Goal: Transaction & Acquisition: Purchase product/service

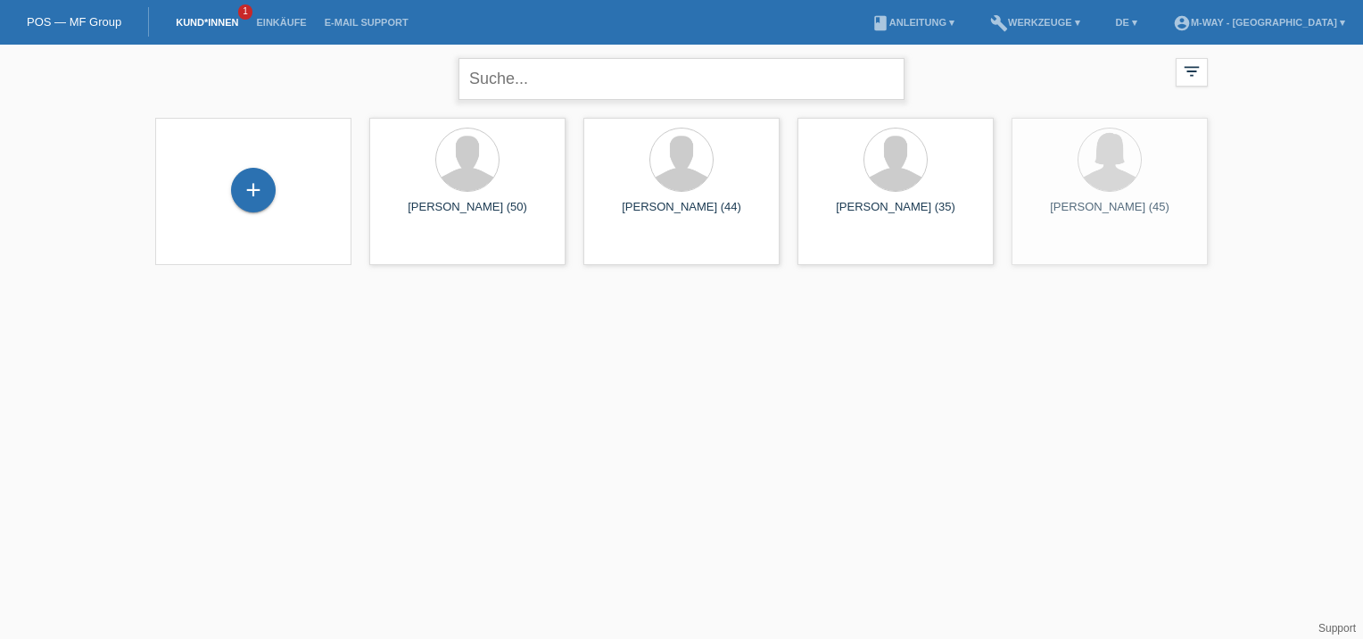
click at [582, 90] on input "text" at bounding box center [682, 79] width 446 height 42
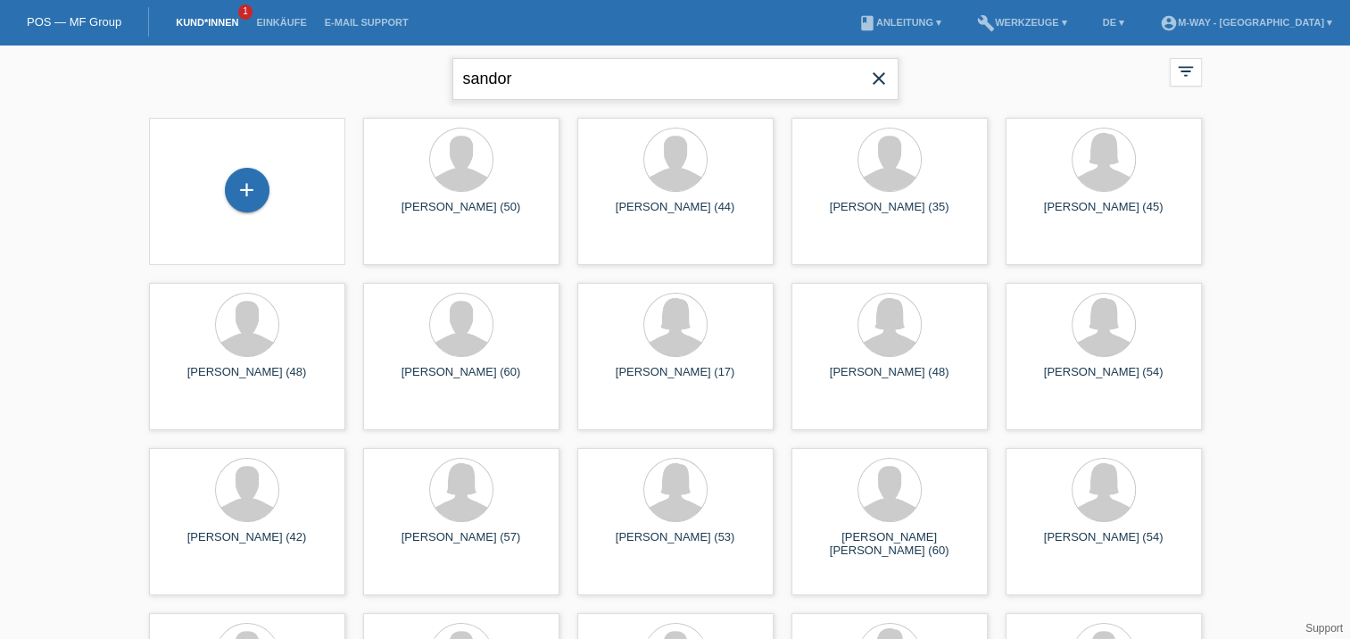
type input "sandor"
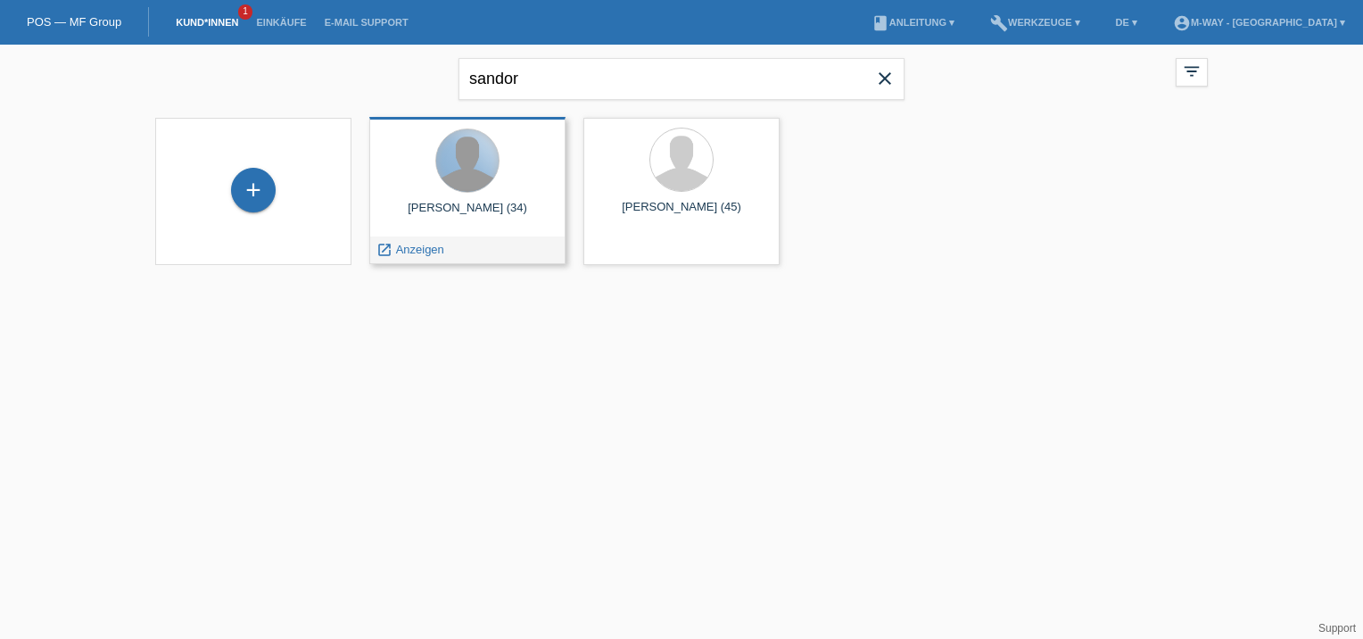
click at [472, 173] on div at bounding box center [467, 160] width 62 height 62
click at [417, 249] on span "Anzeigen" at bounding box center [420, 249] width 48 height 13
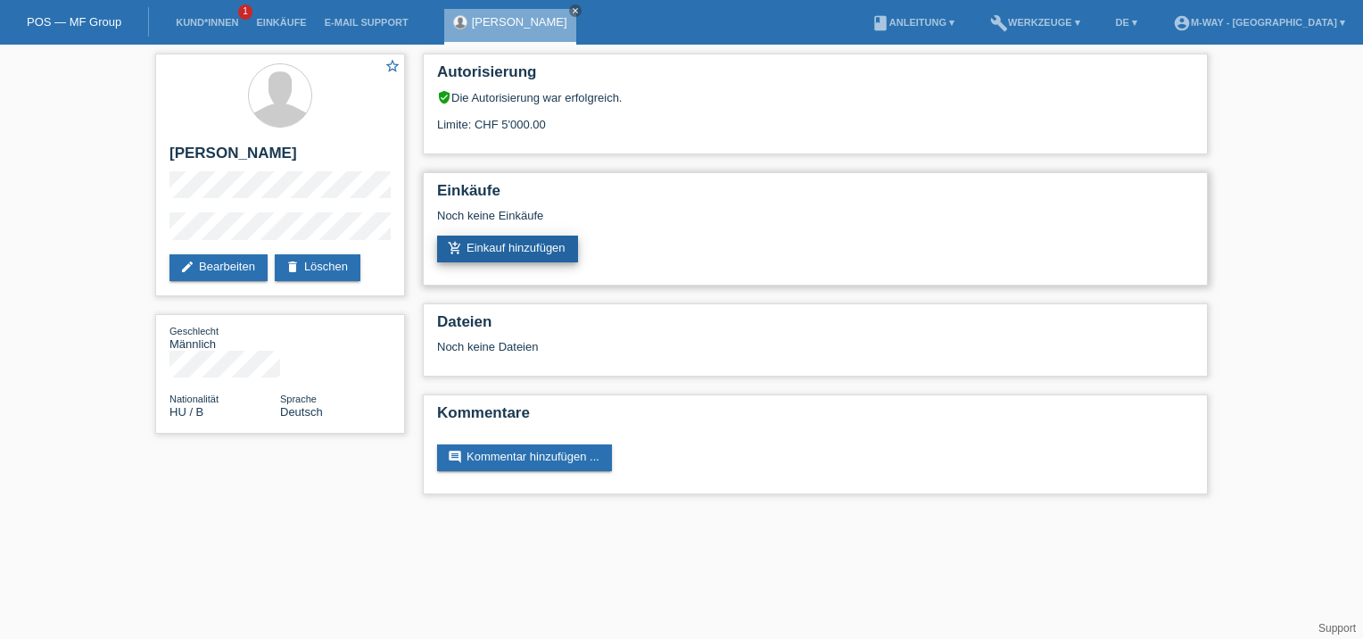
click at [500, 243] on link "add_shopping_cart Einkauf hinzufügen" at bounding box center [507, 249] width 141 height 27
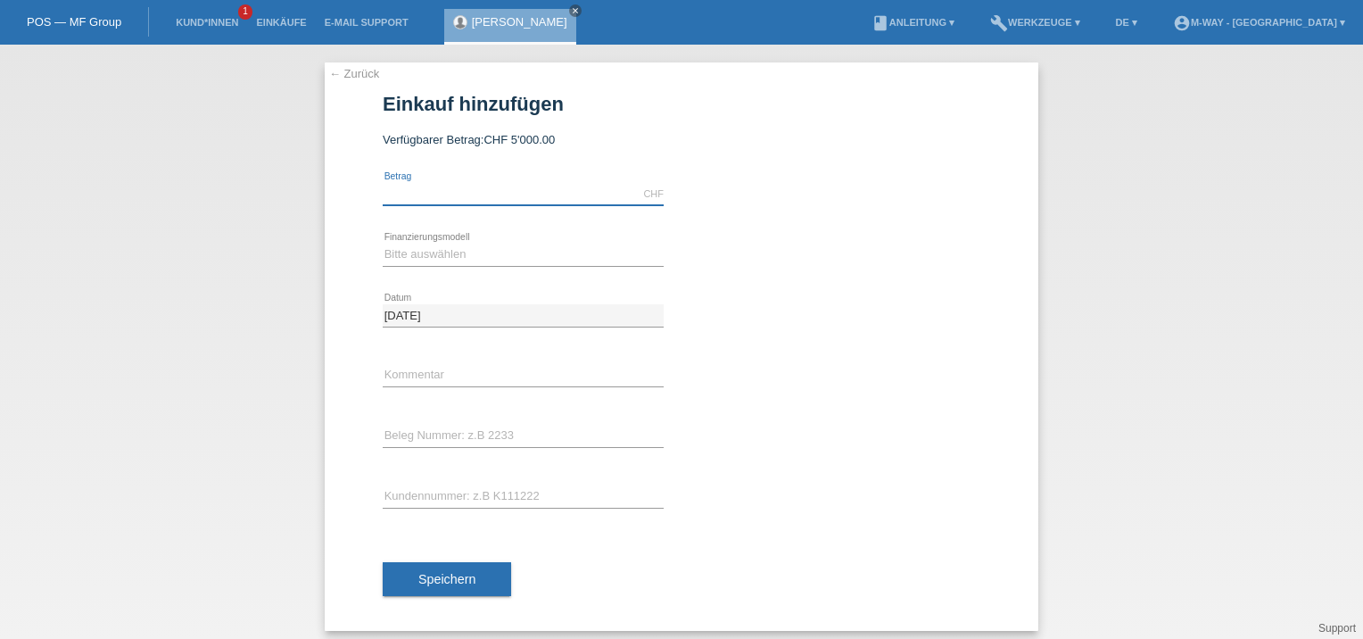
click at [470, 196] on input "text" at bounding box center [523, 194] width 281 height 22
type input "4249.15"
click at [443, 262] on select "Bitte auswählen Fixe Raten Kauf auf Rechnung mit Teilzahlungsoption" at bounding box center [523, 254] width 281 height 21
select select "77"
click at [383, 244] on select "Bitte auswählen Fixe Raten Kauf auf Rechnung mit Teilzahlungsoption" at bounding box center [523, 254] width 281 height 21
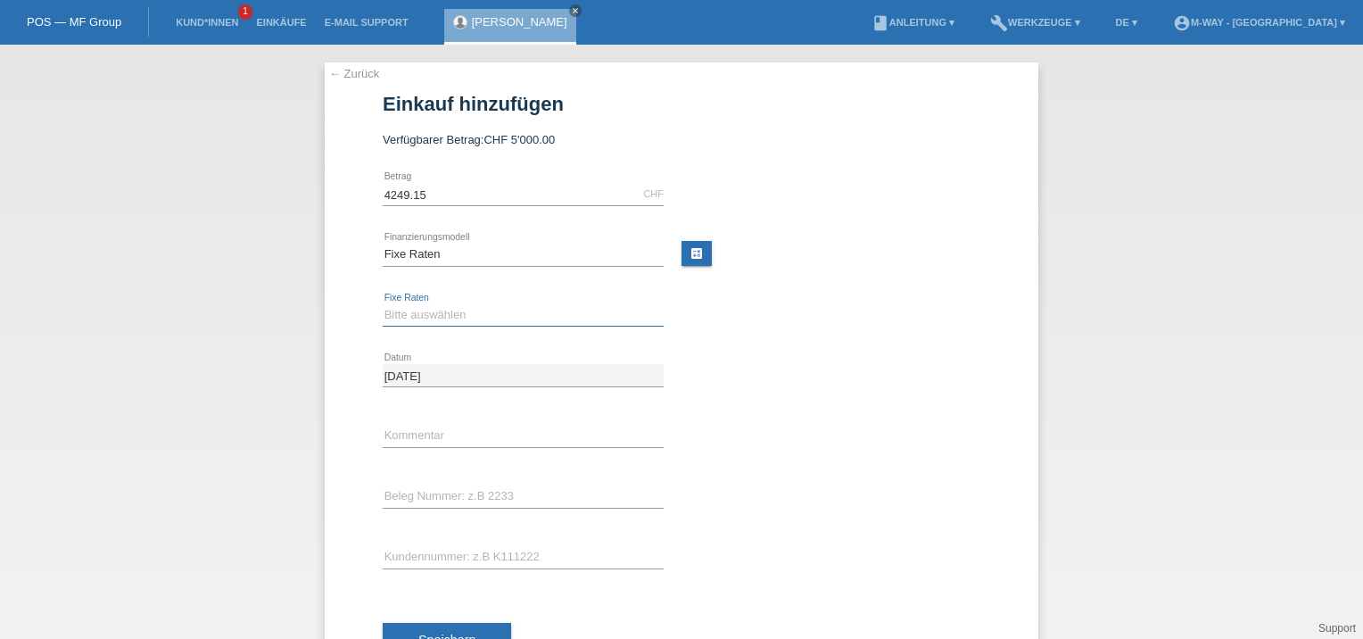
click at [429, 318] on select "Bitte auswählen 4 Raten 5 Raten 6 Raten 7 Raten 8 Raten 9 Raten 10 Raten 11 Rat…" at bounding box center [523, 314] width 281 height 21
select select "203"
click at [383, 304] on select "Bitte auswählen 4 Raten 5 Raten 6 Raten 7 Raten 8 Raten 9 Raten 10 Raten 11 Rat…" at bounding box center [523, 314] width 281 height 21
click at [419, 438] on input "text" at bounding box center [523, 436] width 281 height 22
type input "bitte Ausnahme"
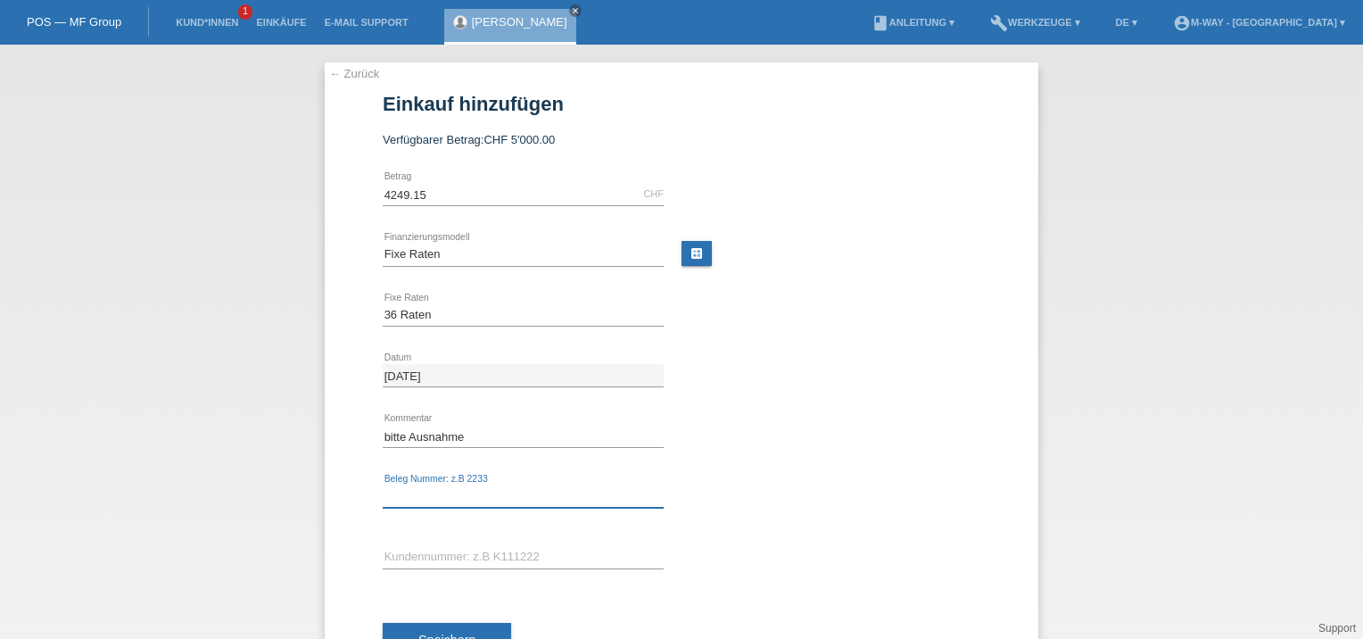
drag, startPoint x: 425, startPoint y: 491, endPoint x: 414, endPoint y: 492, distance: 10.9
click at [414, 492] on input "text" at bounding box center [523, 496] width 281 height 22
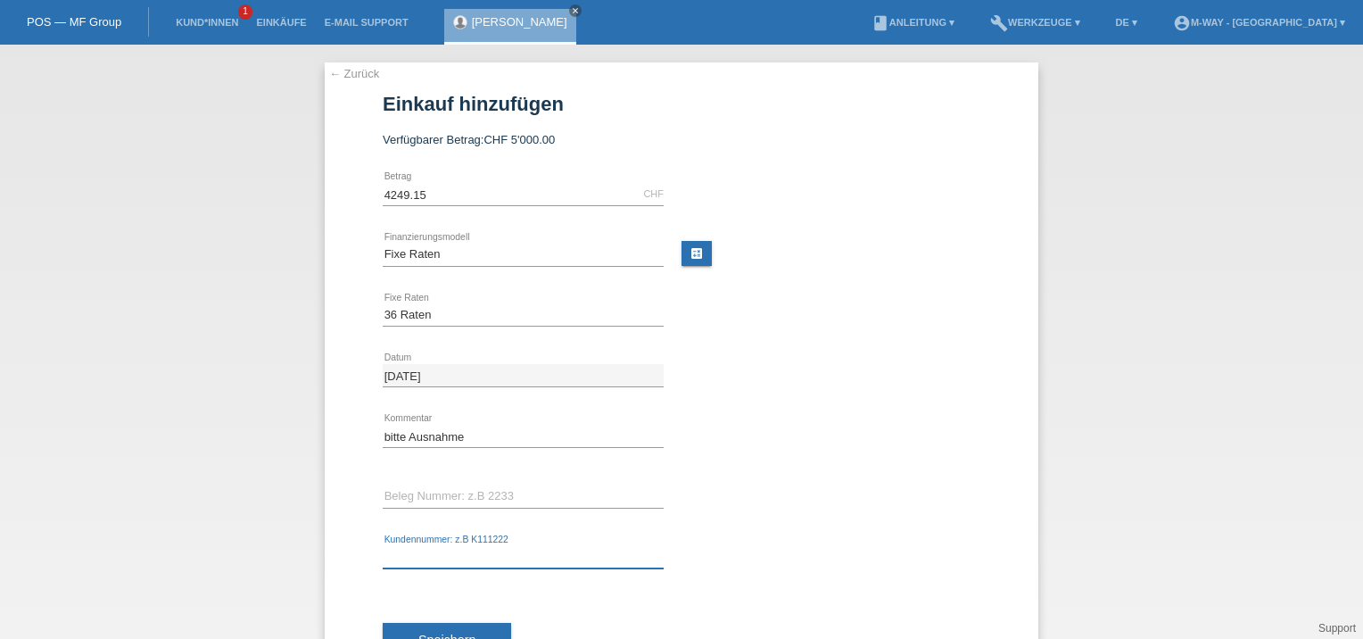
click at [440, 562] on input "text" at bounding box center [523, 557] width 281 height 22
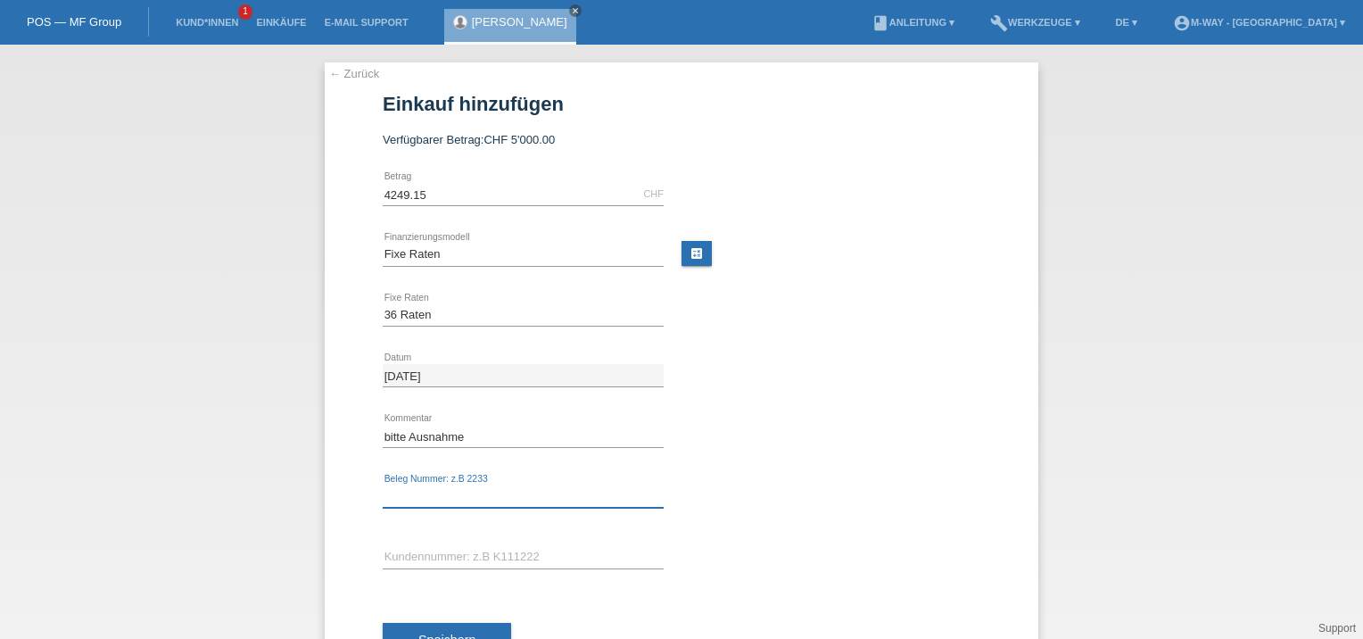
click at [418, 494] on input "text" at bounding box center [523, 496] width 281 height 22
type input "k"
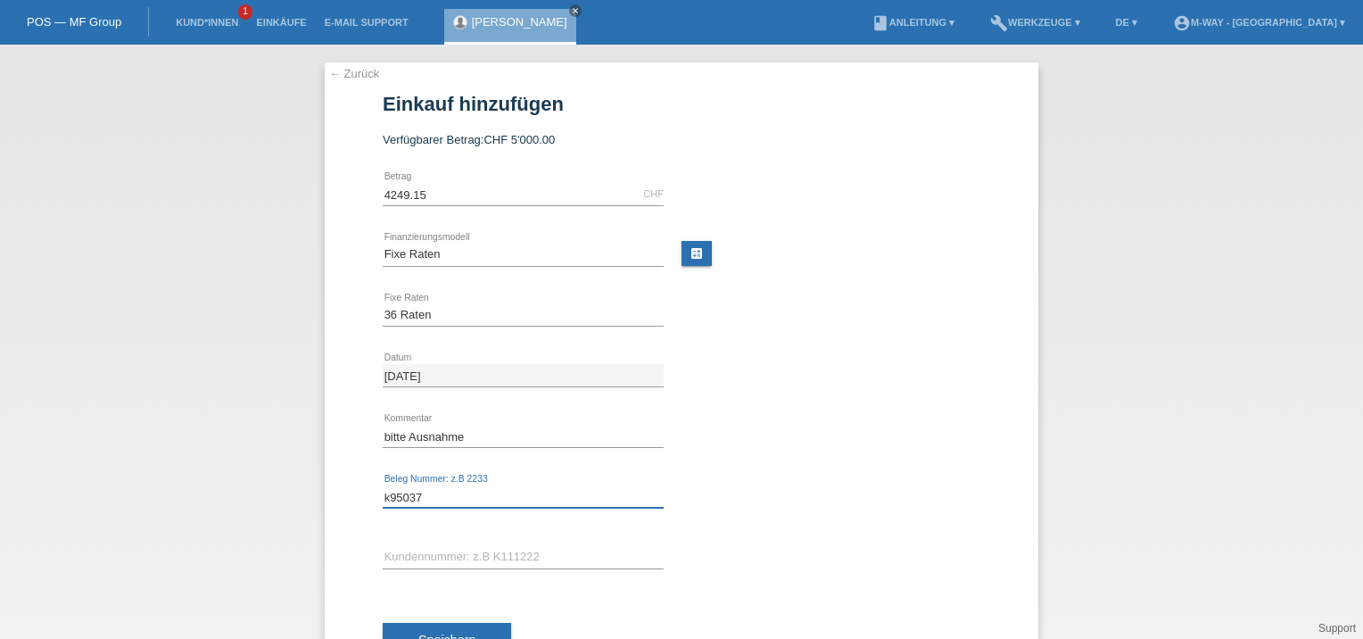
type input "k95037"
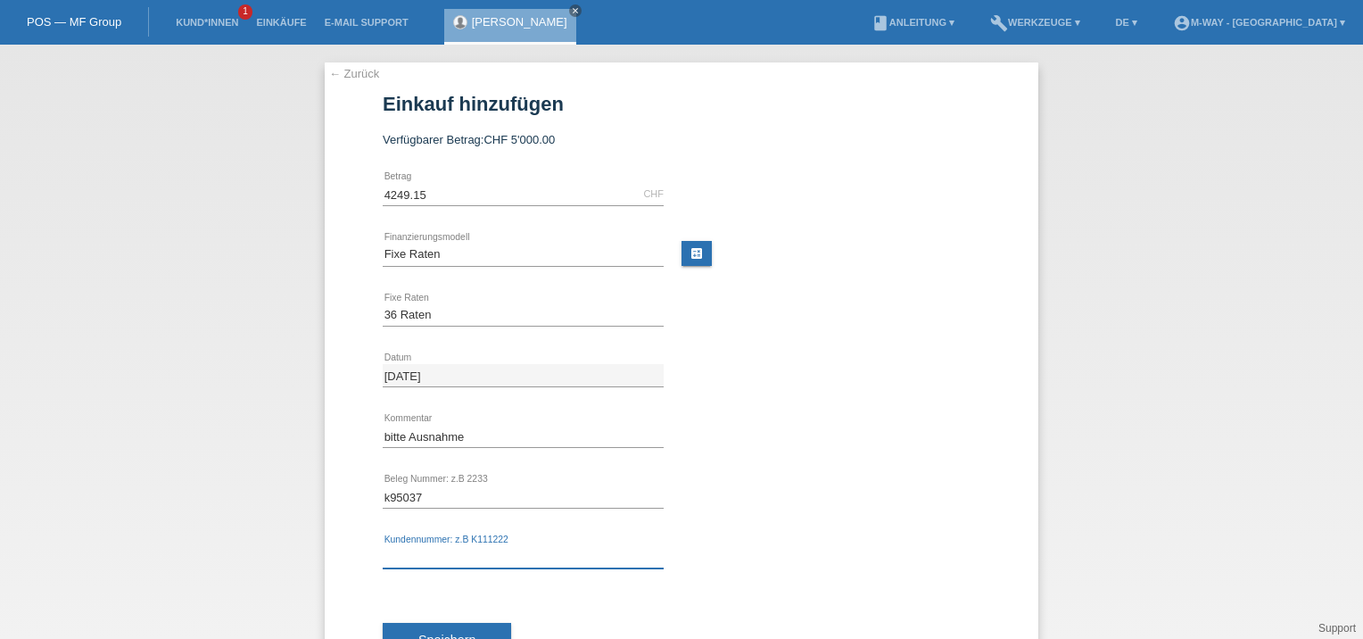
click at [432, 546] on input "text" at bounding box center [523, 557] width 281 height 22
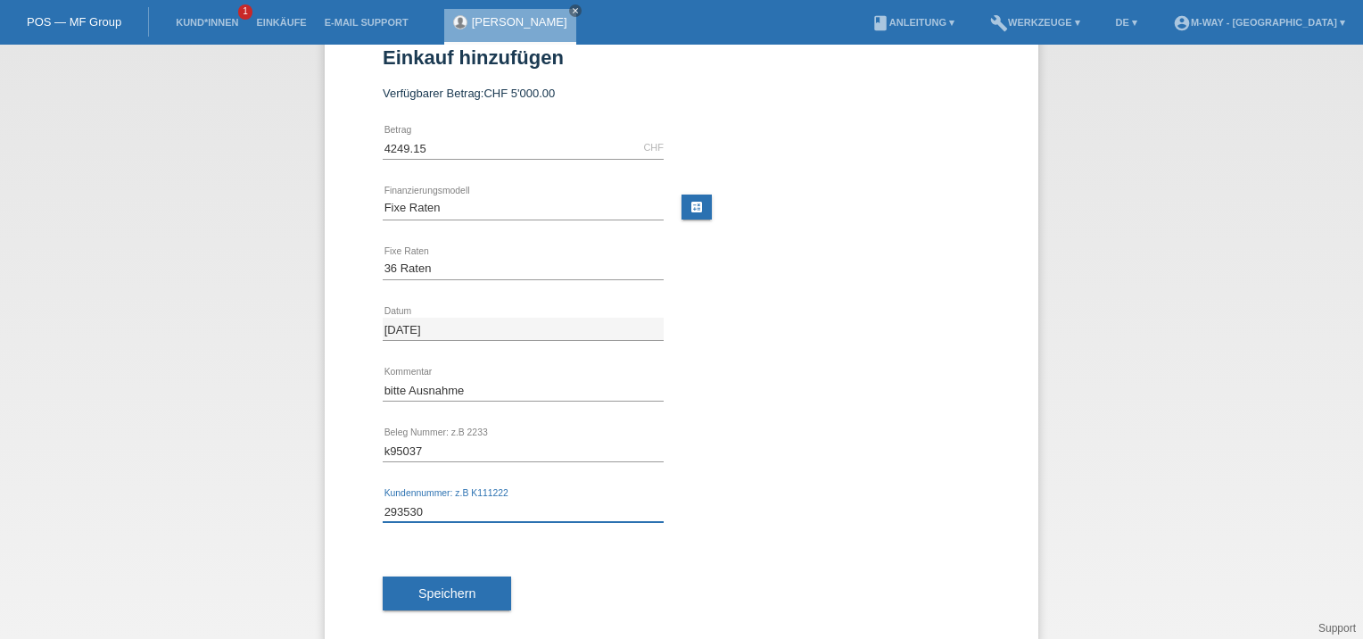
scroll to position [46, 0]
click at [383, 504] on input "293530" at bounding box center [523, 511] width 281 height 22
type input "K293530"
click at [432, 586] on span "Speichern" at bounding box center [446, 593] width 57 height 14
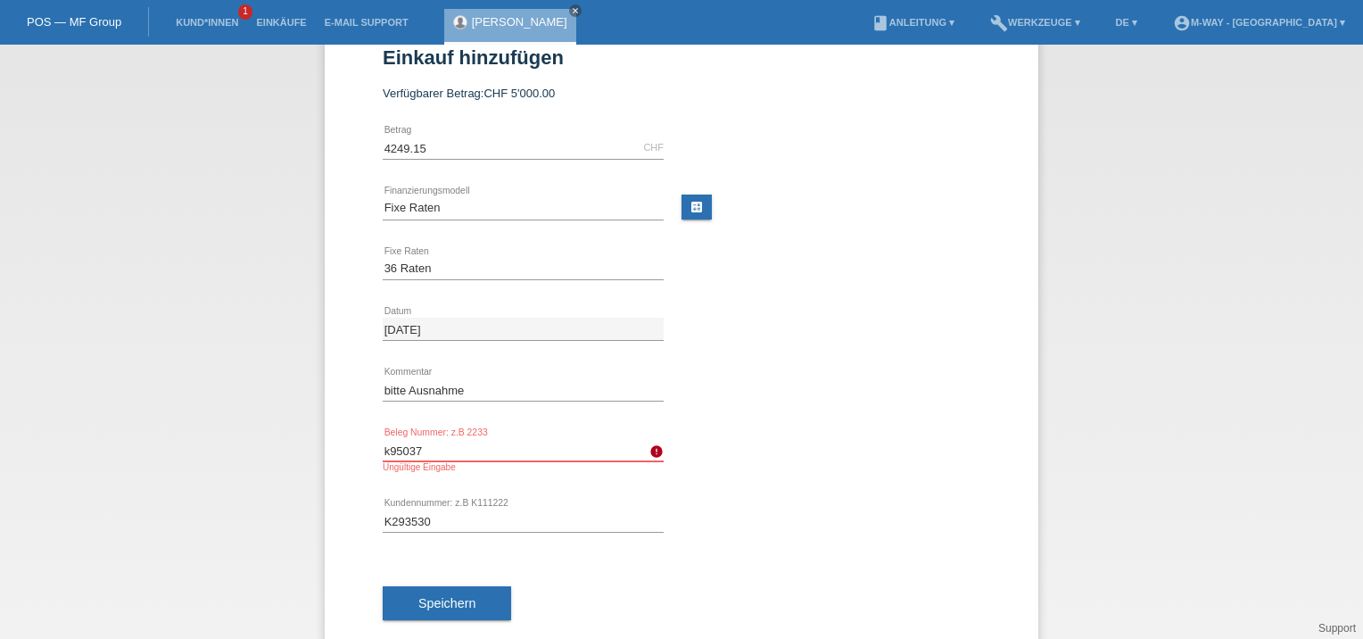
click at [383, 448] on input "k95037" at bounding box center [523, 450] width 281 height 22
click at [383, 448] on input "text" at bounding box center [523, 450] width 281 height 22
click at [698, 603] on div "Speichern" at bounding box center [682, 602] width 598 height 103
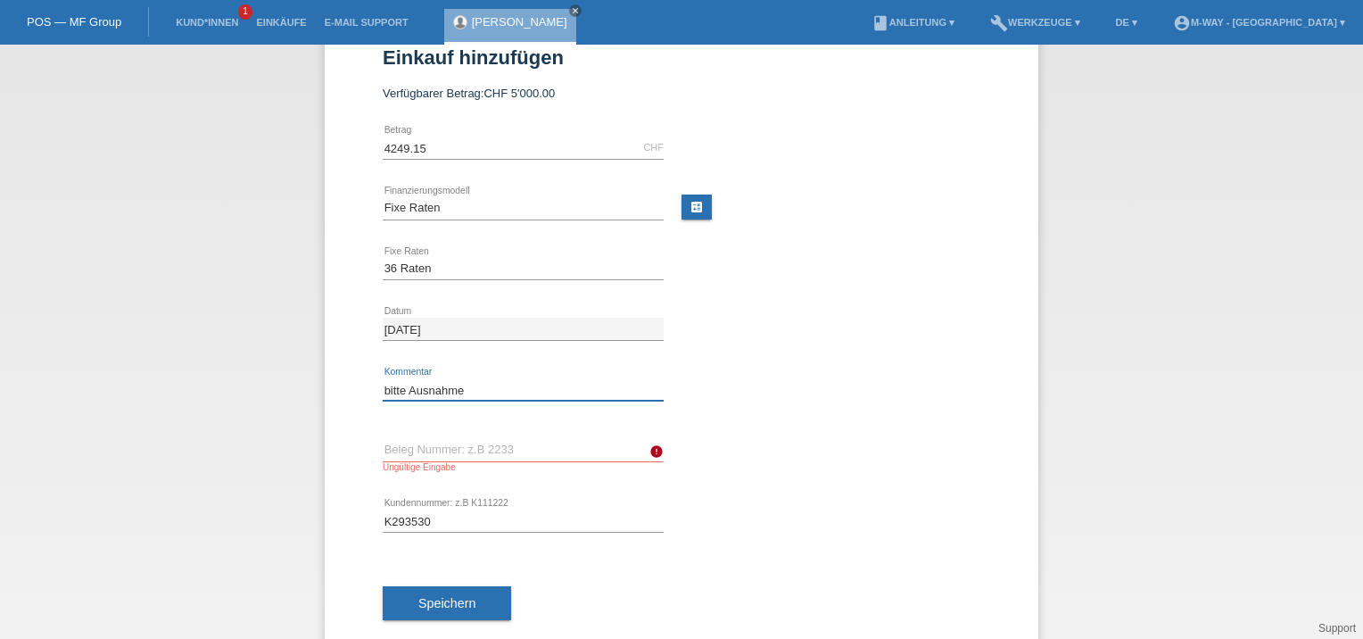
click at [475, 397] on input "bitte Ausnahme" at bounding box center [523, 389] width 281 height 22
click at [456, 442] on input "text" at bounding box center [523, 450] width 281 height 22
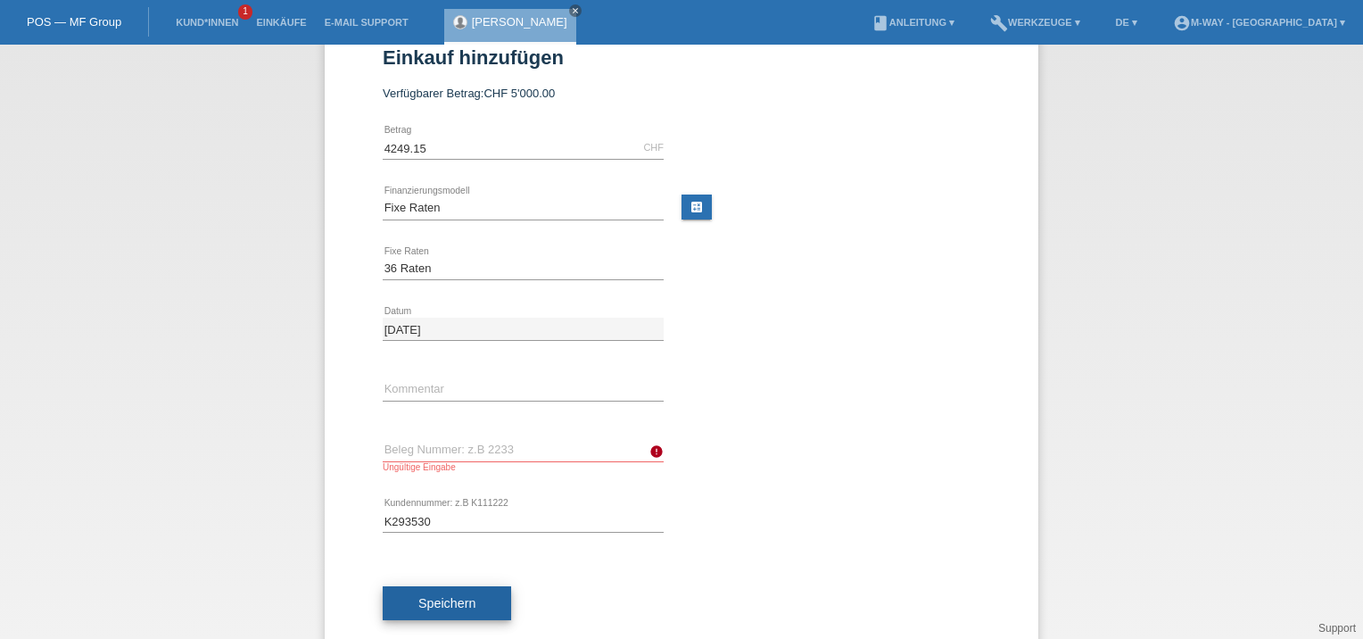
click at [442, 600] on span "Speichern" at bounding box center [446, 603] width 57 height 14
click at [130, 358] on div "← Zurück Einkauf hinzufügen Verfügbarer Betrag: CHF 5'000.00 4249.15 error Betr…" at bounding box center [681, 342] width 1363 height 594
click at [459, 452] on input "text" at bounding box center [523, 450] width 281 height 22
type input "w"
click at [432, 596] on span "Speichern" at bounding box center [446, 603] width 57 height 14
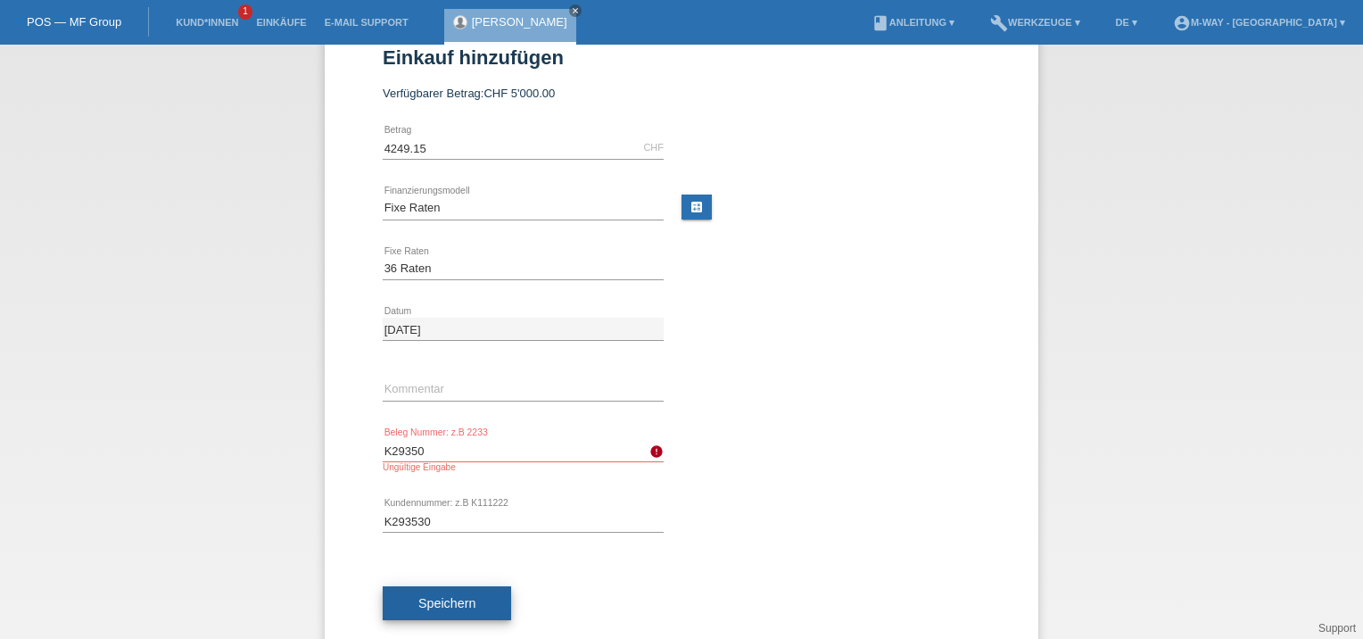
click at [432, 596] on span "Speichern" at bounding box center [446, 603] width 57 height 14
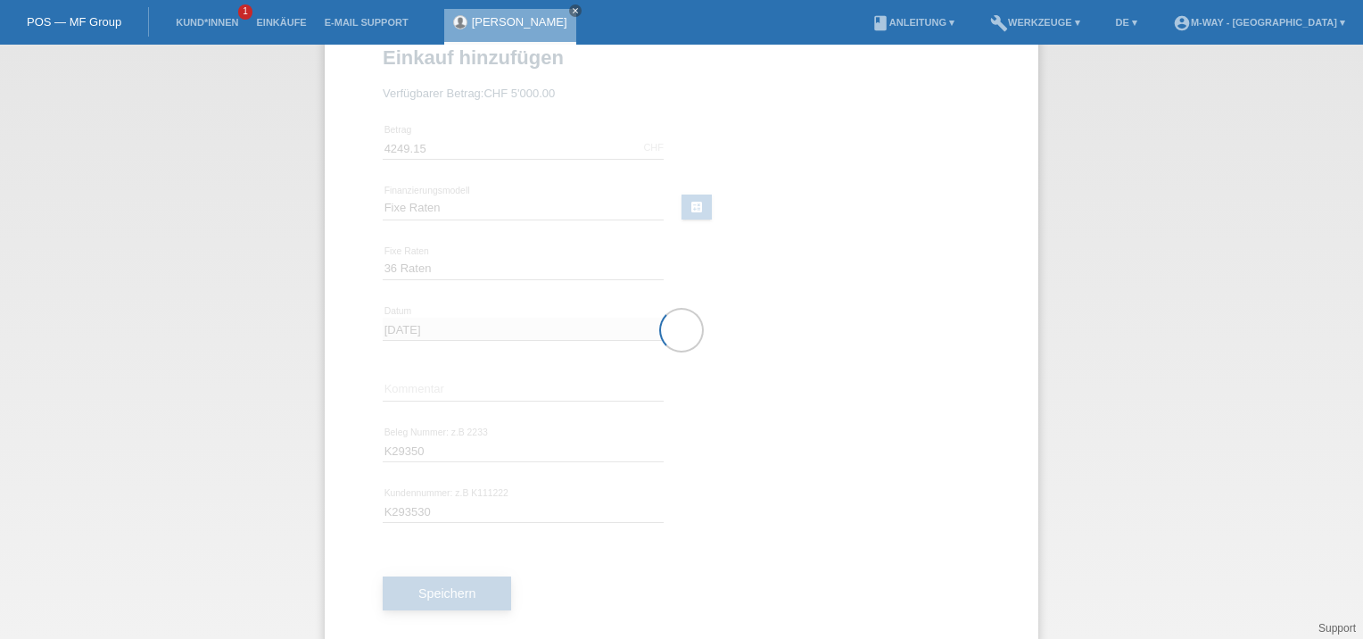
click at [432, 596] on div at bounding box center [682, 330] width 714 height 629
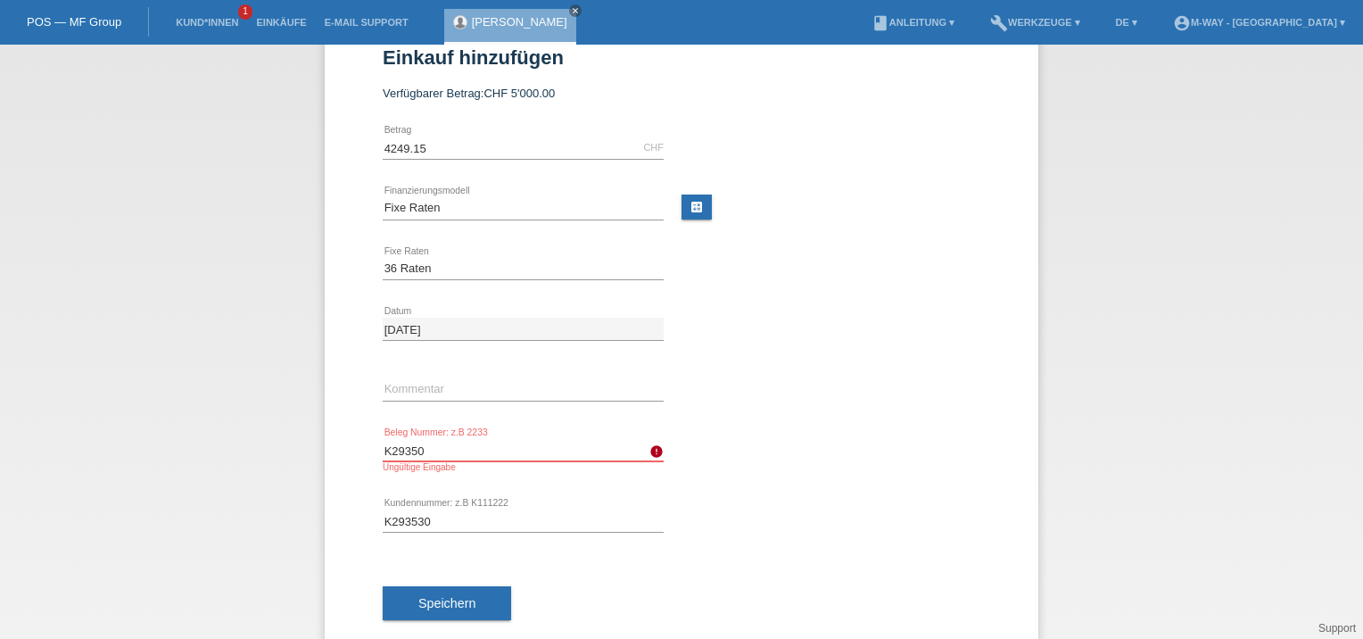
click at [441, 439] on input "K29350" at bounding box center [523, 450] width 281 height 22
type input "K293501"
click at [442, 605] on span "Speichern" at bounding box center [446, 603] width 57 height 14
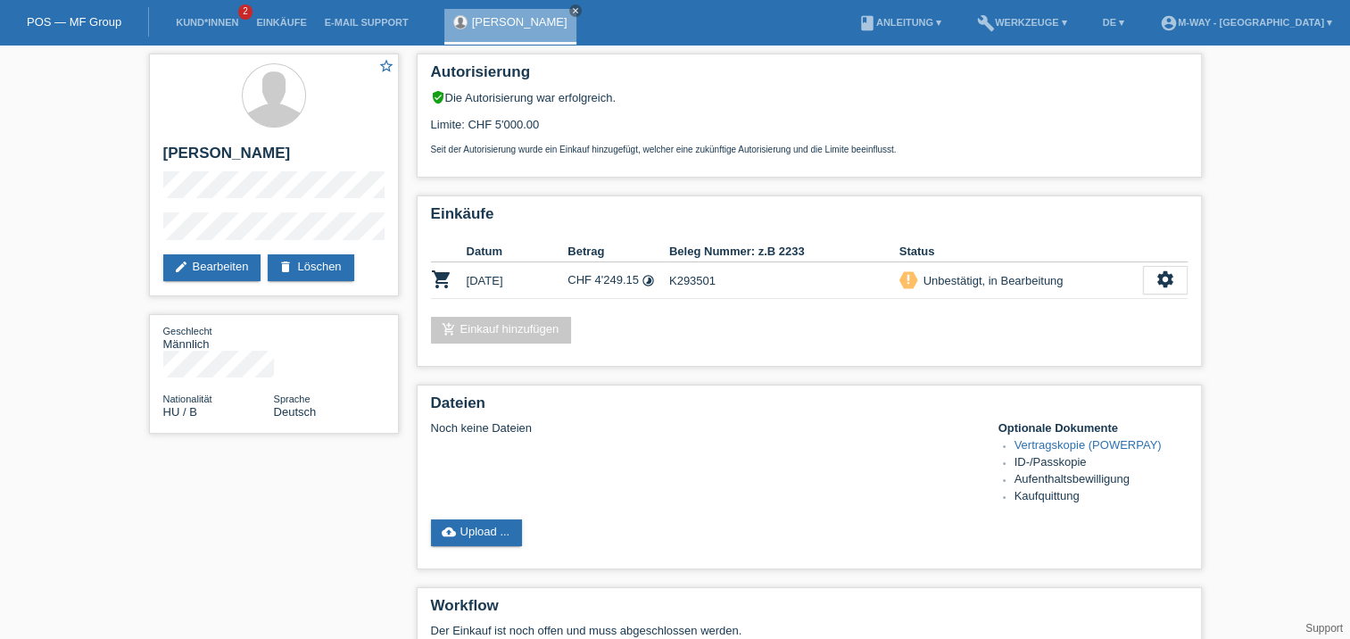
click at [106, 271] on div "star_border [PERSON_NAME] edit Bearbeiten delete Löschen Geschlecht Männlich Na…" at bounding box center [675, 440] width 1350 height 791
